Goal: Use online tool/utility: Utilize a website feature to perform a specific function

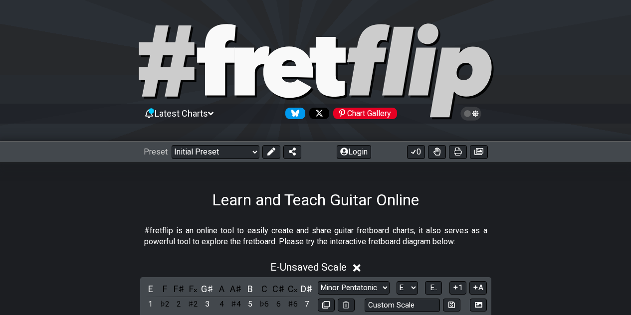
scroll to position [225, 0]
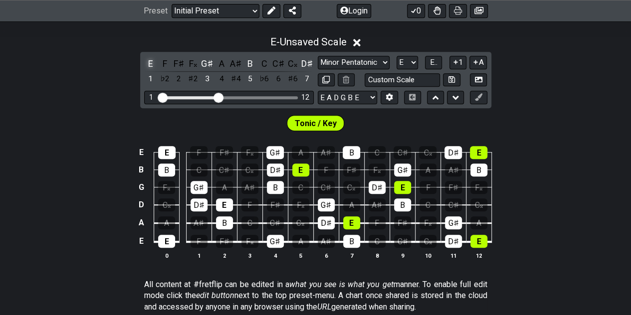
click at [152, 59] on div "E" at bounding box center [150, 63] width 13 height 13
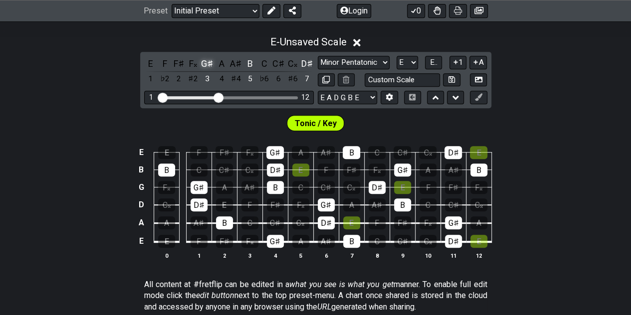
click at [210, 61] on div "G♯" at bounding box center [207, 63] width 13 height 13
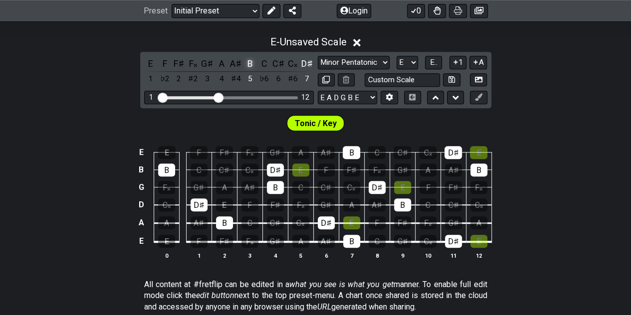
click at [250, 59] on div "B" at bounding box center [249, 63] width 13 height 13
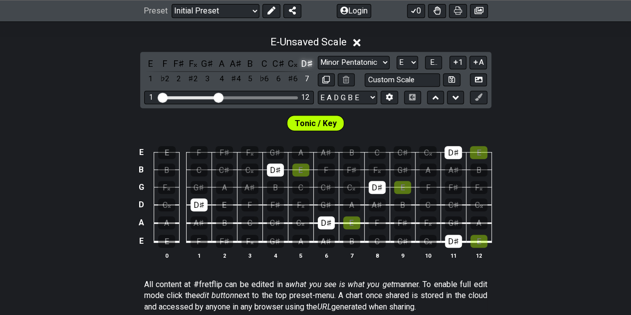
click at [307, 62] on div "D♯" at bounding box center [306, 63] width 13 height 13
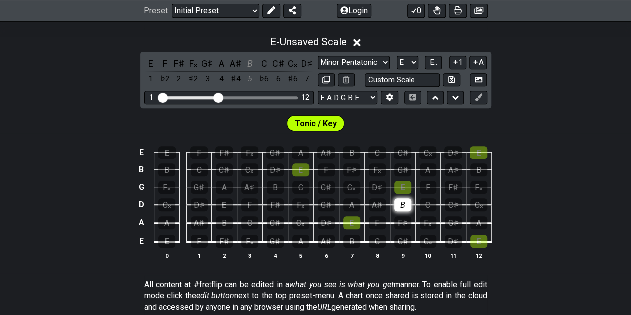
click at [398, 201] on div "B" at bounding box center [402, 204] width 17 height 13
click at [251, 63] on div "B" at bounding box center [249, 63] width 13 height 13
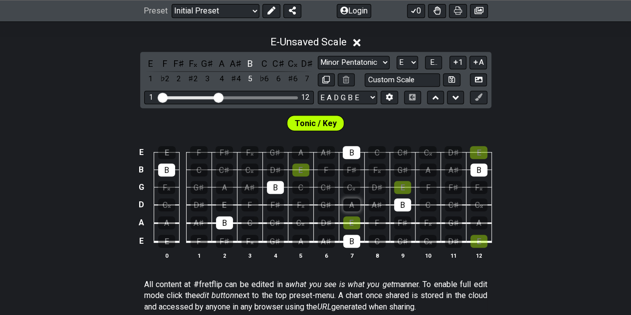
click at [351, 203] on div "A" at bounding box center [351, 204] width 17 height 13
click at [413, 61] on select "A♭ A A♯ B♭ B C C♯ D♭ D D♯ E♭ E F F♯ G♭ G G♯" at bounding box center [406, 62] width 21 height 13
select select "A"
click at [396, 56] on select "A♭ A A♯ B♭ B C C♯ D♭ D D♯ E♭ E F F♯ G♭ G G♯" at bounding box center [406, 62] width 21 height 13
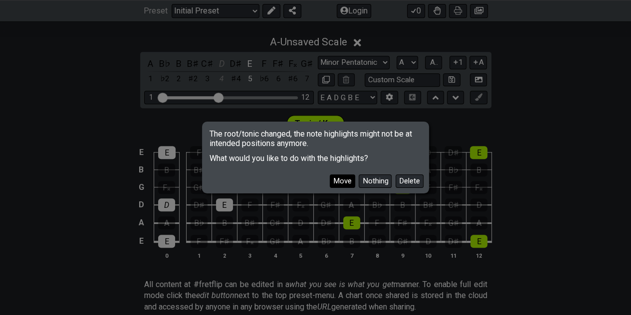
click at [343, 183] on button "Move" at bounding box center [341, 180] width 25 height 13
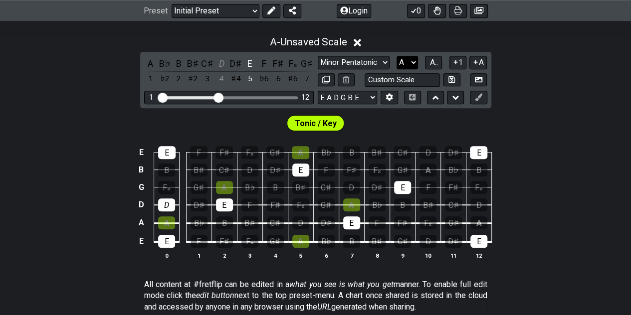
click at [411, 60] on select "A♭ A A♯ B♭ B C C♯ D♭ D D♯ E♭ E F F♯ G♭ G G♯" at bounding box center [406, 62] width 21 height 13
click at [525, 104] on div "A - Unsaved Scale A B♭ B B♯ C♯ D D♯ E F F♯ F𝄪 G♯ 1 ♭2 2 ♯2 3 4 ♯4 5 ♭6 6 ♯6 7 M…" at bounding box center [315, 151] width 631 height 243
click at [154, 64] on div "A" at bounding box center [150, 63] width 13 height 13
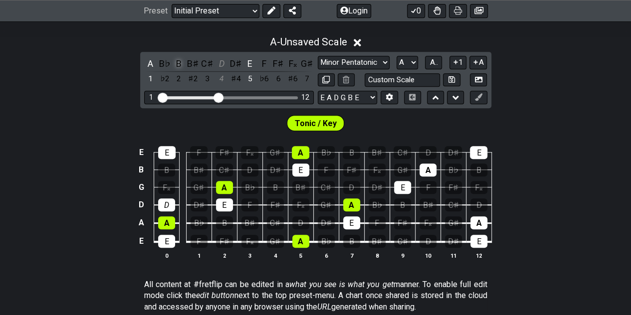
click at [178, 62] on div "B" at bounding box center [178, 63] width 13 height 13
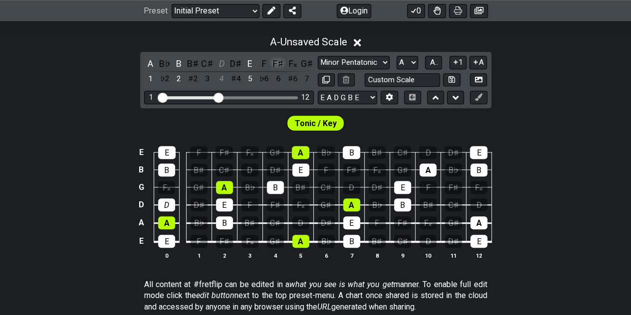
click at [278, 62] on div "F♯" at bounding box center [278, 63] width 13 height 13
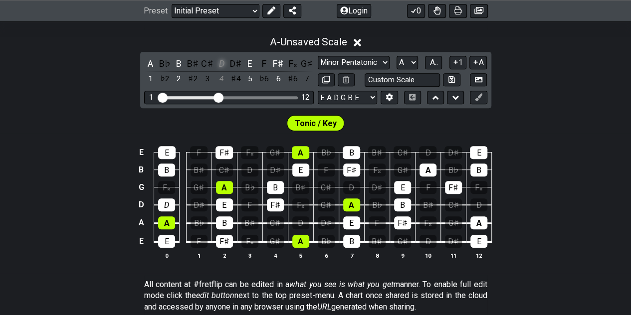
click at [226, 62] on div "D" at bounding box center [221, 63] width 13 height 13
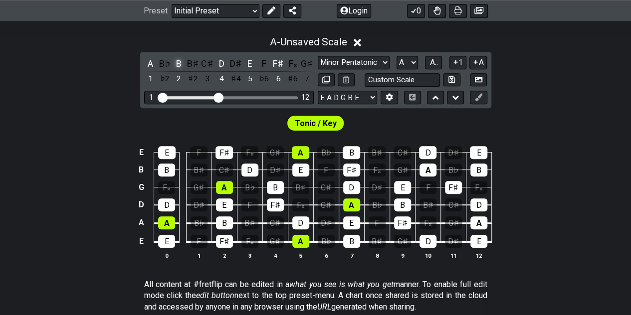
click at [179, 63] on div "B" at bounding box center [178, 63] width 13 height 13
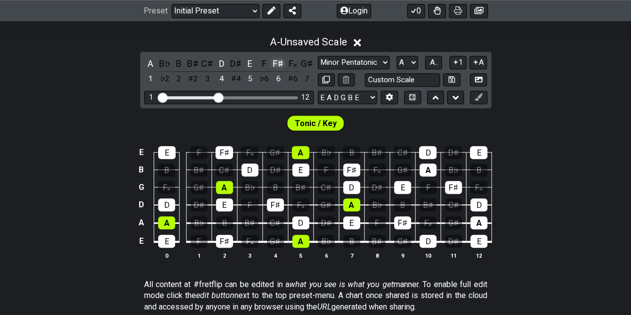
click at [279, 61] on div "F♯" at bounding box center [278, 63] width 13 height 13
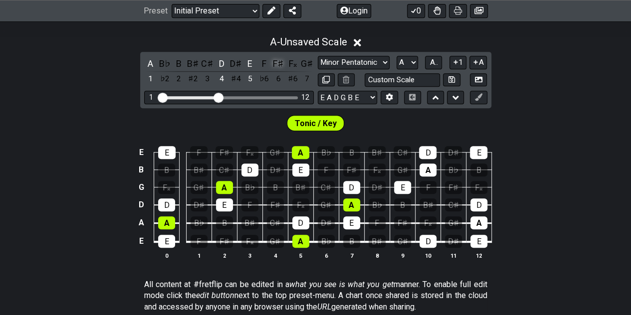
click at [276, 61] on div "F♯" at bounding box center [278, 63] width 13 height 13
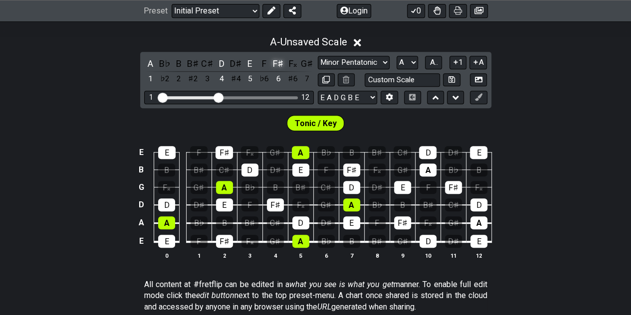
click at [276, 61] on div "F♯" at bounding box center [278, 63] width 13 height 13
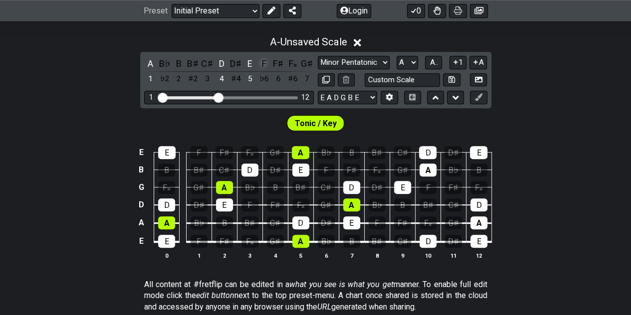
click at [265, 61] on div "F" at bounding box center [264, 63] width 13 height 13
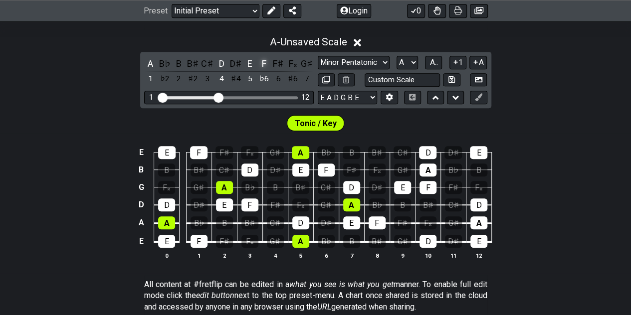
click at [265, 61] on div "F" at bounding box center [264, 63] width 13 height 13
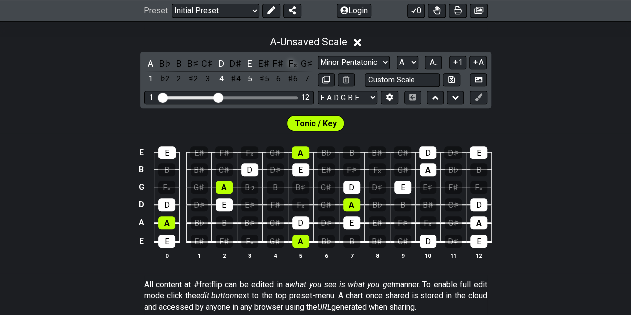
click at [291, 63] on div "F𝄪" at bounding box center [292, 63] width 13 height 13
